Goal: Navigation & Orientation: Find specific page/section

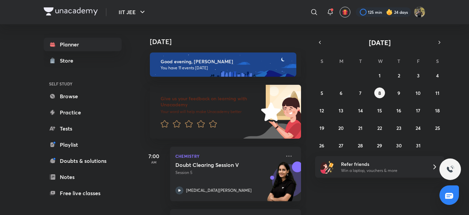
click at [76, 14] on img at bounding box center [71, 11] width 54 height 8
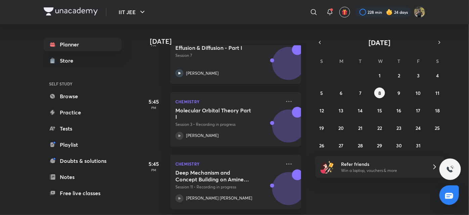
scroll to position [555, 0]
